Goal: Navigation & Orientation: Find specific page/section

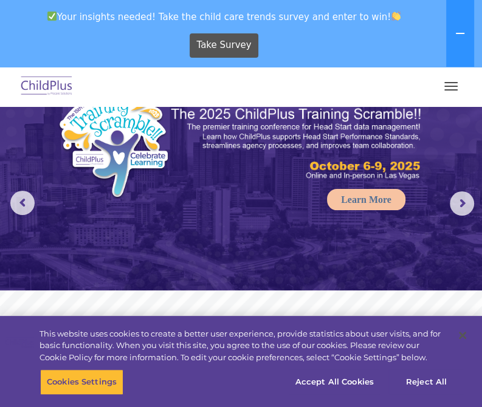
click at [453, 87] on button "button" at bounding box center [451, 86] width 26 height 19
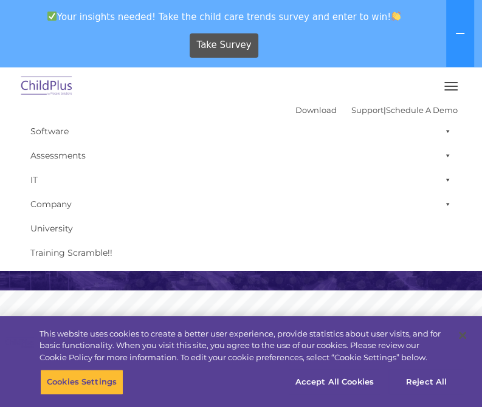
click at [453, 86] on span "button" at bounding box center [451, 86] width 13 height 1
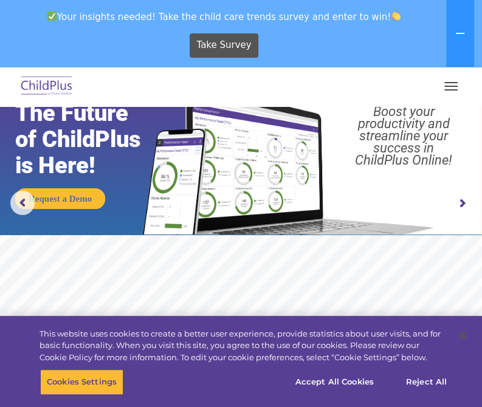
click at [446, 86] on span "button" at bounding box center [451, 86] width 13 height 1
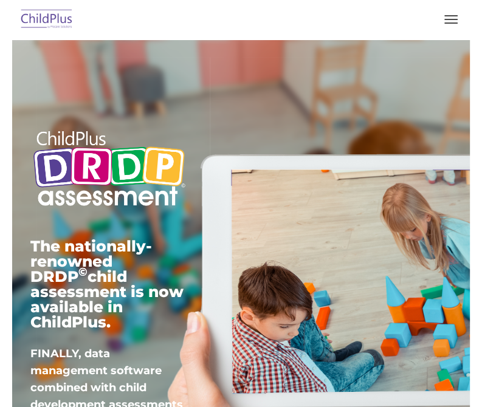
click at [443, 27] on button "button" at bounding box center [451, 19] width 26 height 19
click at [446, 21] on button "button" at bounding box center [451, 19] width 26 height 19
click at [450, 19] on span "button" at bounding box center [451, 19] width 13 height 1
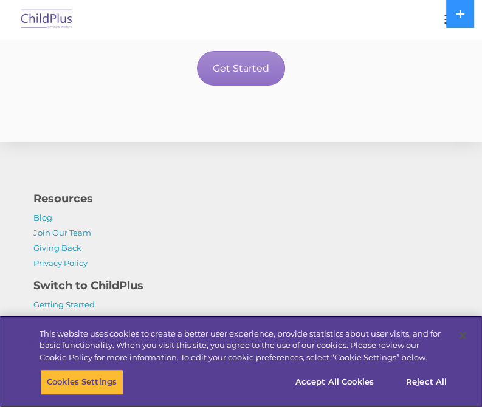
scroll to position [2605, 0]
